Goal: Information Seeking & Learning: Learn about a topic

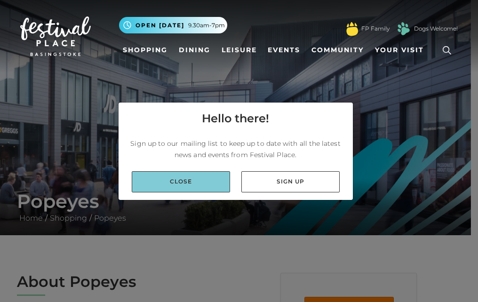
click at [210, 183] on link "Close" at bounding box center [181, 181] width 98 height 21
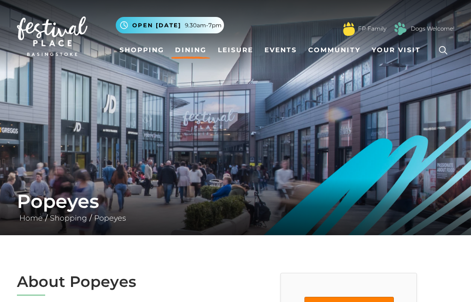
click at [185, 45] on link "Dining" at bounding box center [190, 49] width 39 height 17
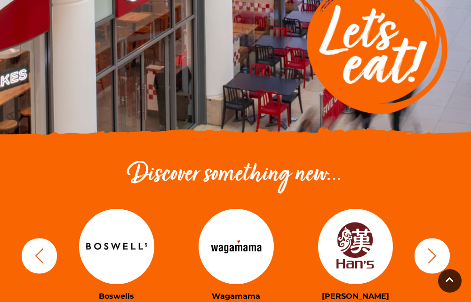
scroll to position [329, 0]
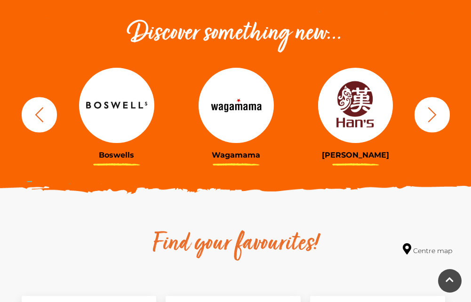
click at [427, 116] on icon "button" at bounding box center [432, 114] width 17 height 17
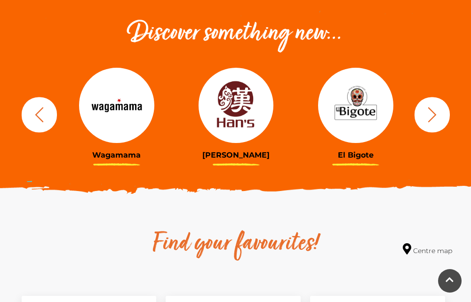
click at [427, 116] on icon "button" at bounding box center [432, 114] width 17 height 17
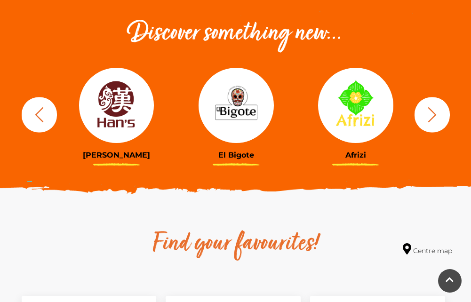
click at [427, 116] on icon "button" at bounding box center [432, 114] width 17 height 17
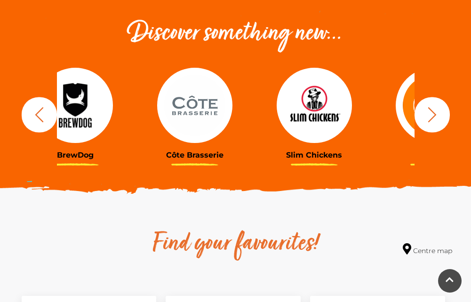
drag, startPoint x: 372, startPoint y: 113, endPoint x: 44, endPoint y: 129, distance: 328.4
click at [44, 129] on div "BrewDog [GEOGRAPHIC_DATA] Slim Chickens Popeyes [GEOGRAPHIC_DATA]" at bounding box center [236, 114] width 452 height 116
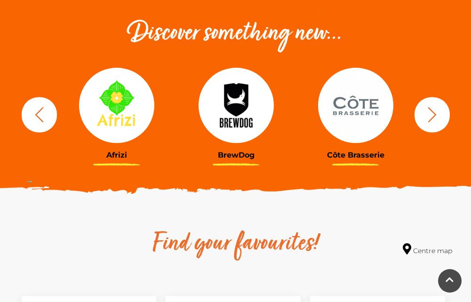
drag, startPoint x: 370, startPoint y: 101, endPoint x: 113, endPoint y: 112, distance: 257.6
click at [318, 113] on img at bounding box center [355, 105] width 75 height 75
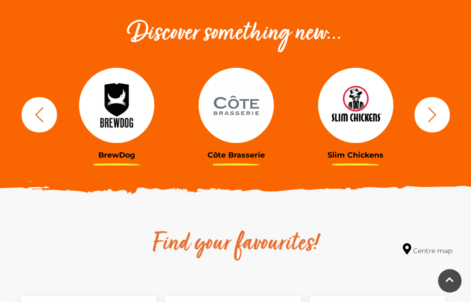
drag, startPoint x: 315, startPoint y: 96, endPoint x: 168, endPoint y: 99, distance: 147.8
click at [168, 99] on div "BrewDog [GEOGRAPHIC_DATA] Slim Chickens Popeyes [GEOGRAPHIC_DATA] [GEOGRAPHIC_D…" at bounding box center [236, 114] width 2510 height 116
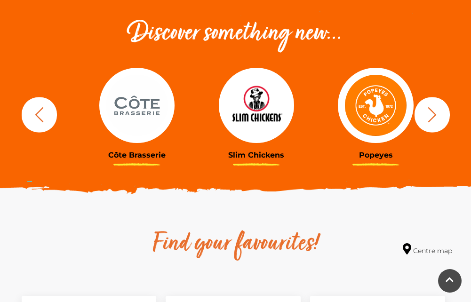
drag, startPoint x: 218, startPoint y: 93, endPoint x: 65, endPoint y: 86, distance: 153.6
click at [99, 86] on img at bounding box center [136, 105] width 75 height 75
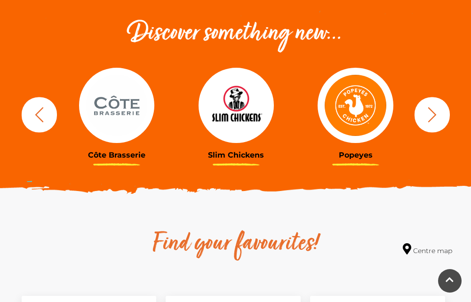
click at [345, 95] on img at bounding box center [355, 105] width 75 height 75
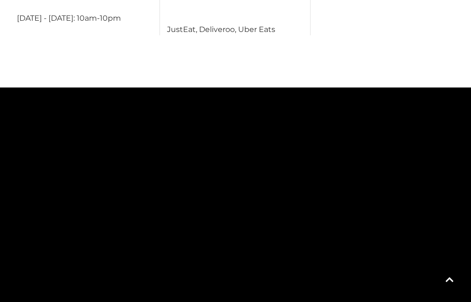
scroll to position [612, 0]
